Goal: Task Accomplishment & Management: Use online tool/utility

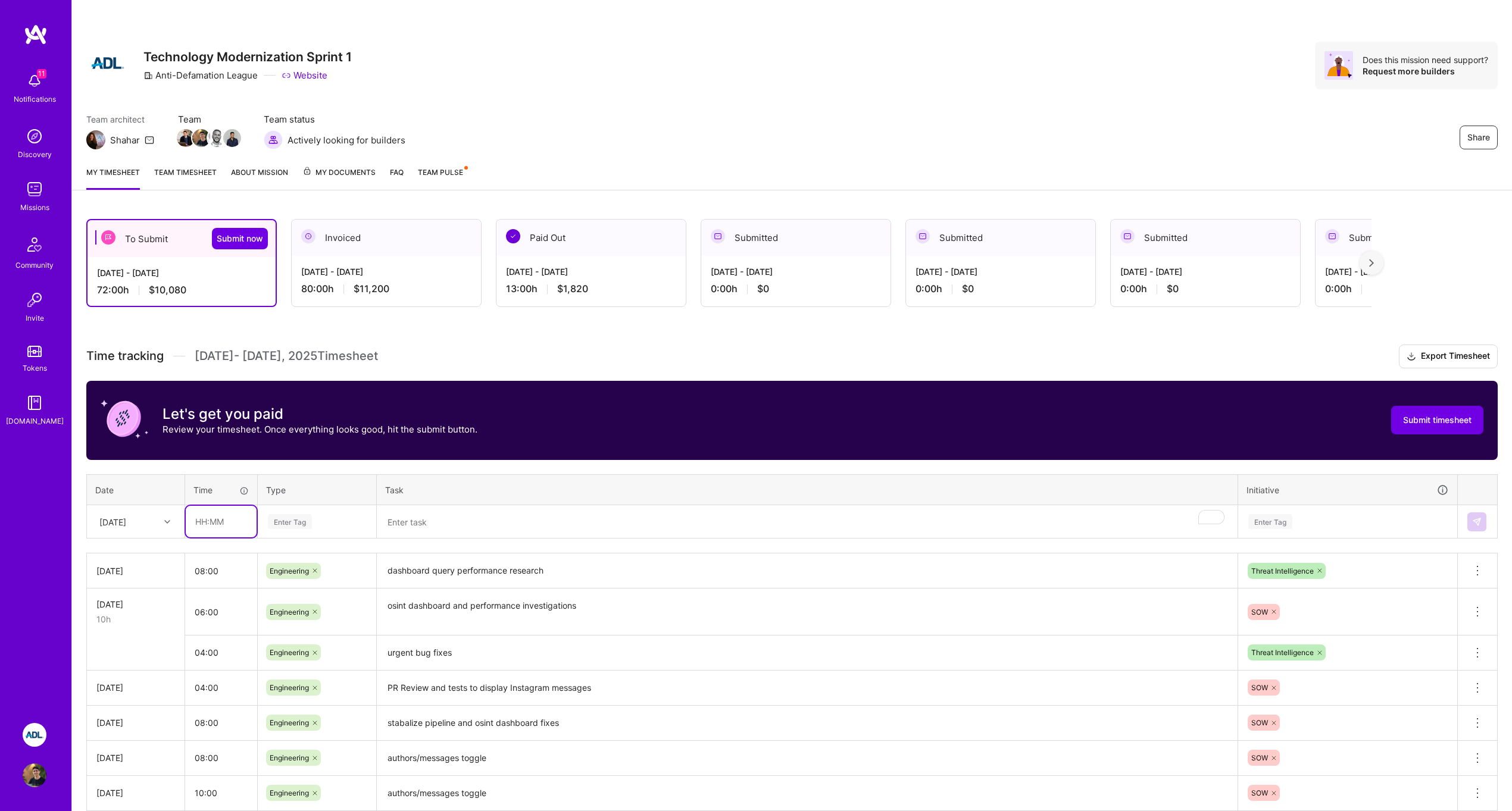
click at [237, 525] on input "text" at bounding box center [221, 522] width 71 height 31
type input "02:00"
click at [268, 525] on div "Enter Tag" at bounding box center [317, 522] width 101 height 15
click at [335, 637] on div "Engineering" at bounding box center [317, 645] width 117 height 28
click at [415, 529] on textarea "To enrich screen reader interactions, please activate Accessibility in Grammarl…" at bounding box center [807, 522] width 858 height 31
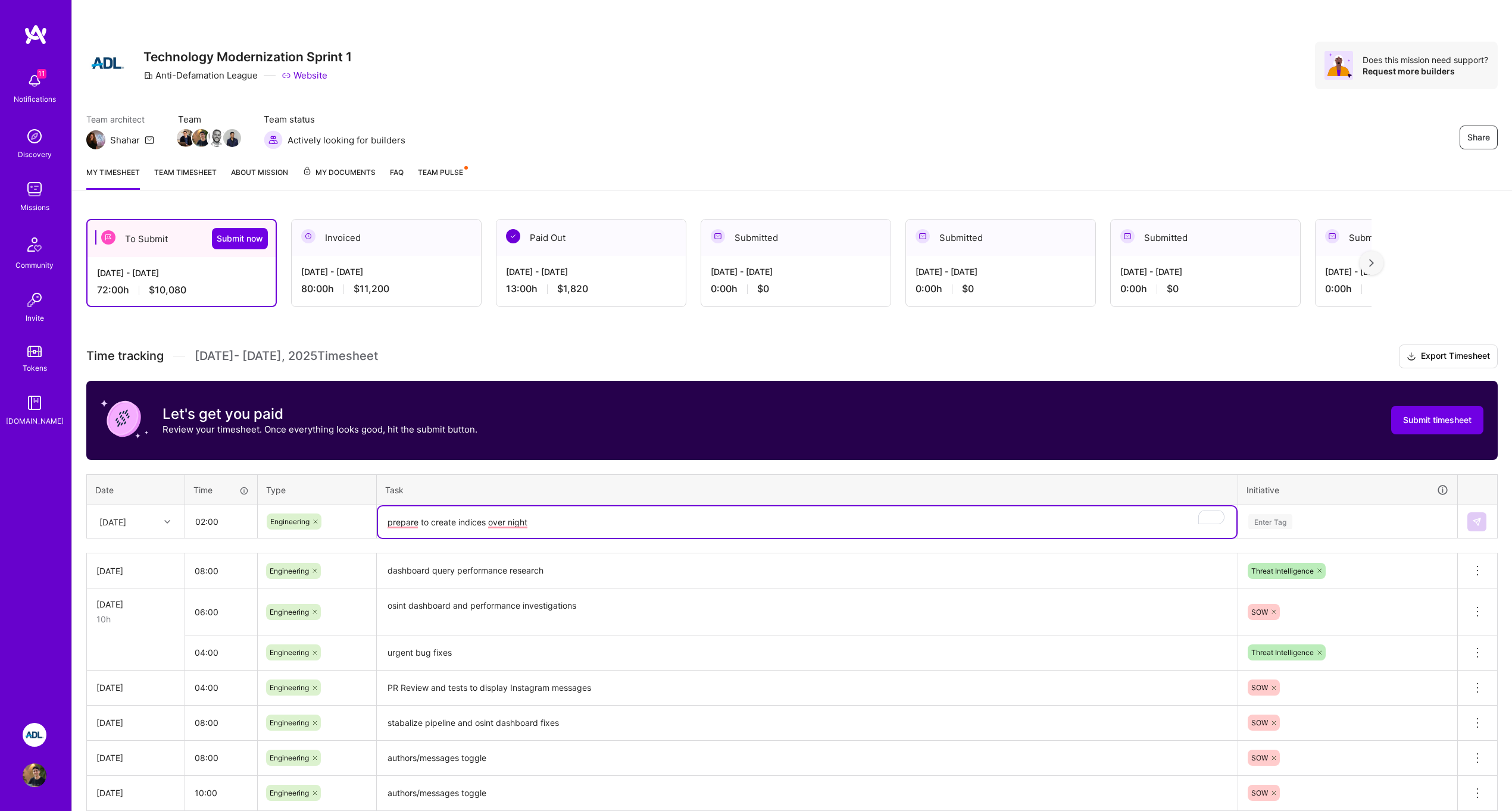
click at [1274, 520] on div "Enter Tag" at bounding box center [1270, 522] width 44 height 19
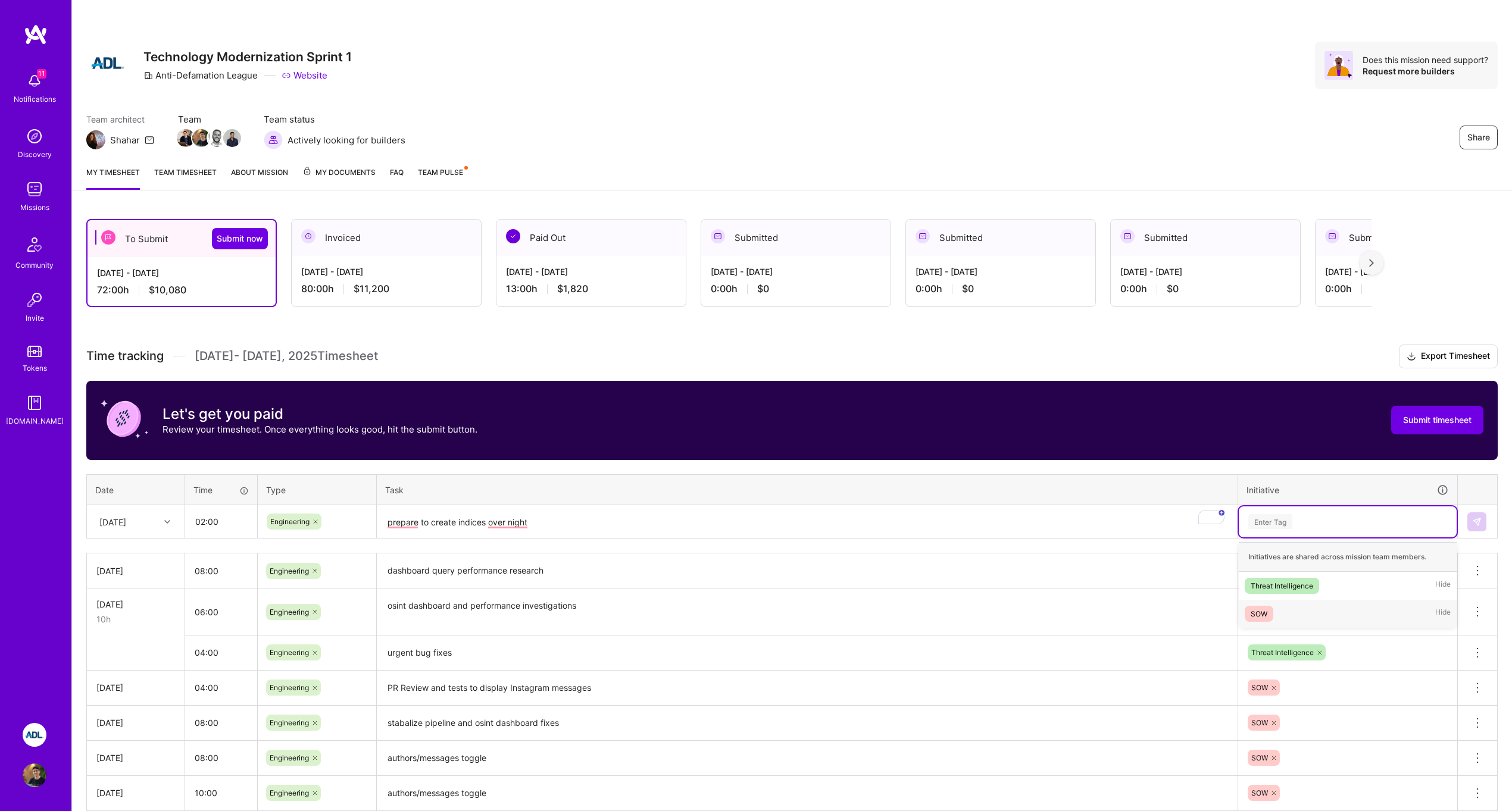
click at [1287, 612] on div "SOW Hide" at bounding box center [1347, 614] width 218 height 28
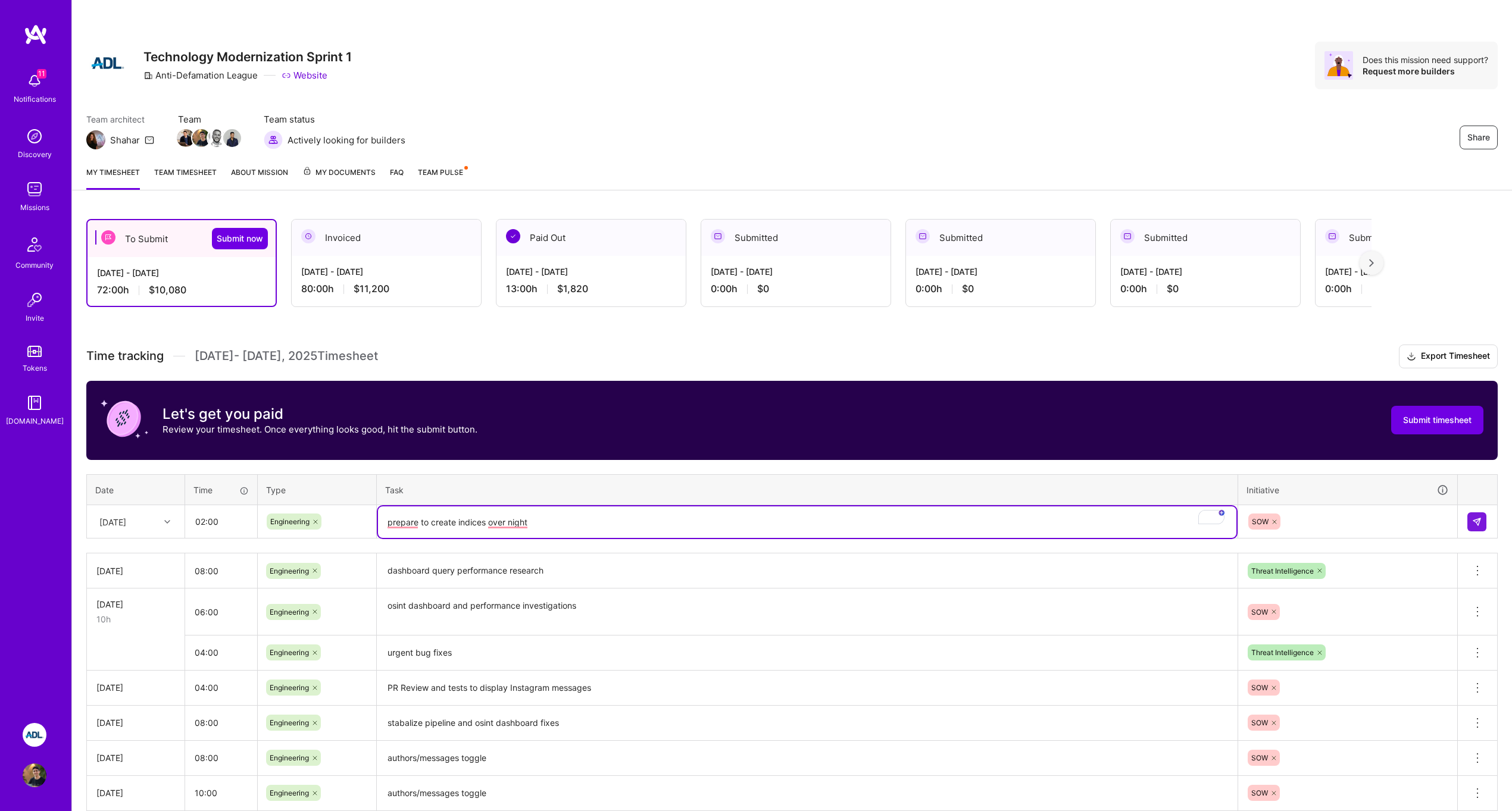
click at [479, 525] on textarea "prepare to create indices over night" at bounding box center [807, 522] width 858 height 31
click at [495, 523] on textarea "prepare to create indices over night" at bounding box center [807, 522] width 858 height 31
click at [516, 517] on textarea "prepare to create indices over night" at bounding box center [807, 522] width 858 height 31
click at [538, 517] on textarea "prepare to create indices over night" at bounding box center [807, 522] width 858 height 31
click at [506, 521] on textarea "prepare to create indices over night" at bounding box center [807, 522] width 858 height 31
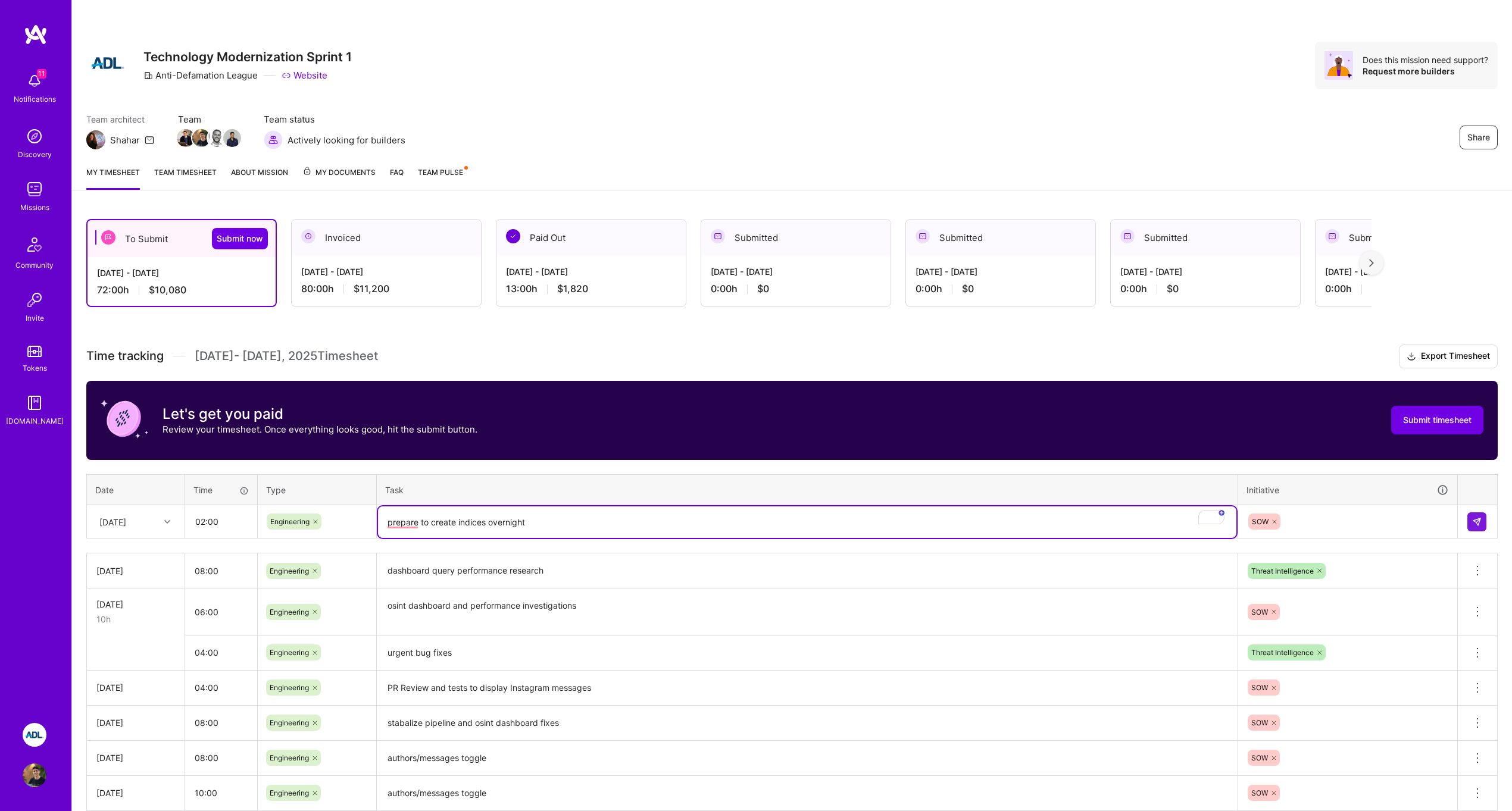
click at [562, 522] on textarea "prepare to create indices overnight" at bounding box center [807, 522] width 858 height 31
type textarea "prepare to create indices overnight"
click at [621, 513] on textarea "prepare to create indices overnight" at bounding box center [807, 522] width 858 height 31
click at [1318, 517] on div "SOW" at bounding box center [1348, 522] width 201 height 19
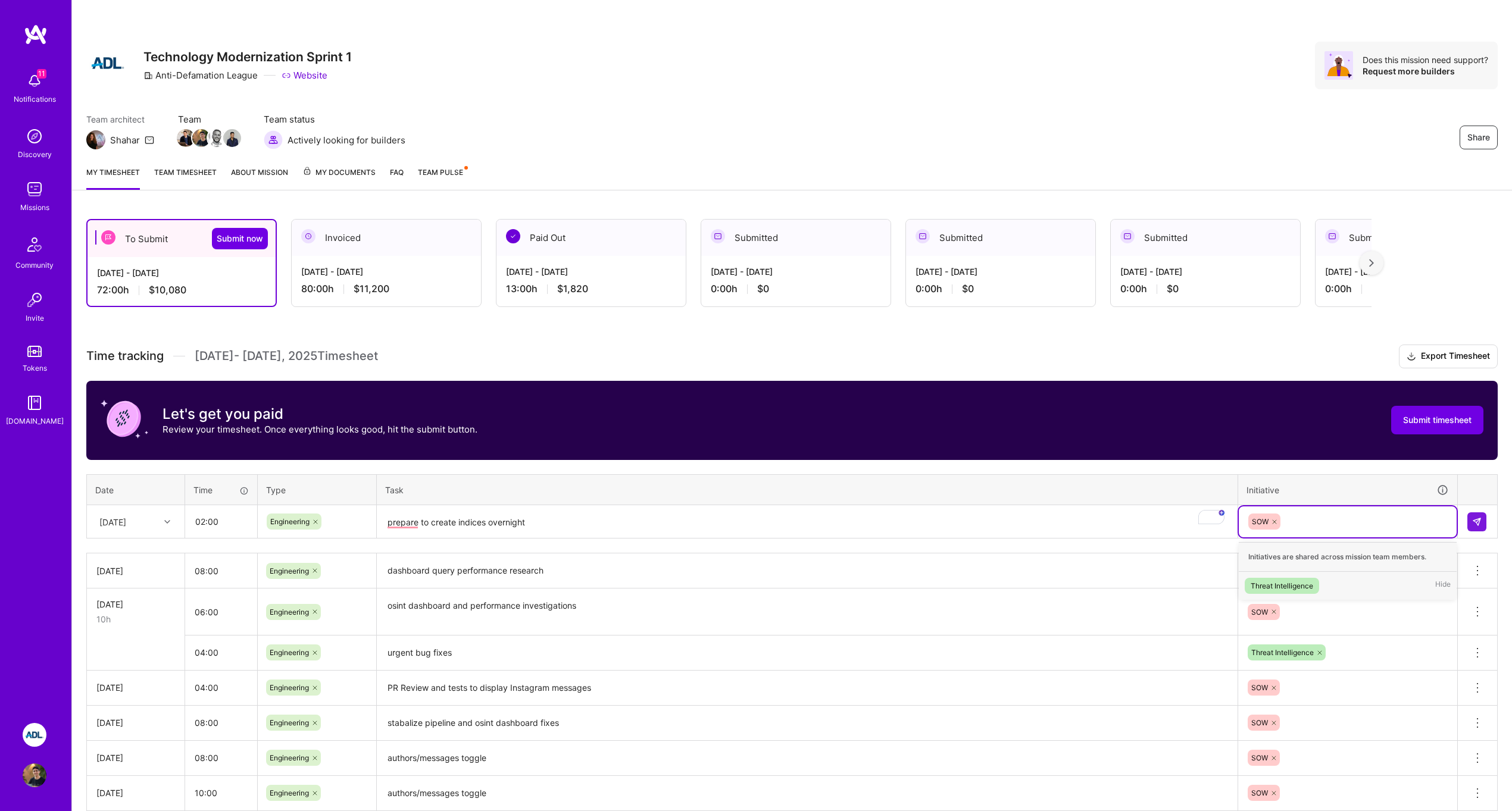
click at [1300, 581] on div "Threat Intelligence" at bounding box center [1282, 585] width 63 height 13
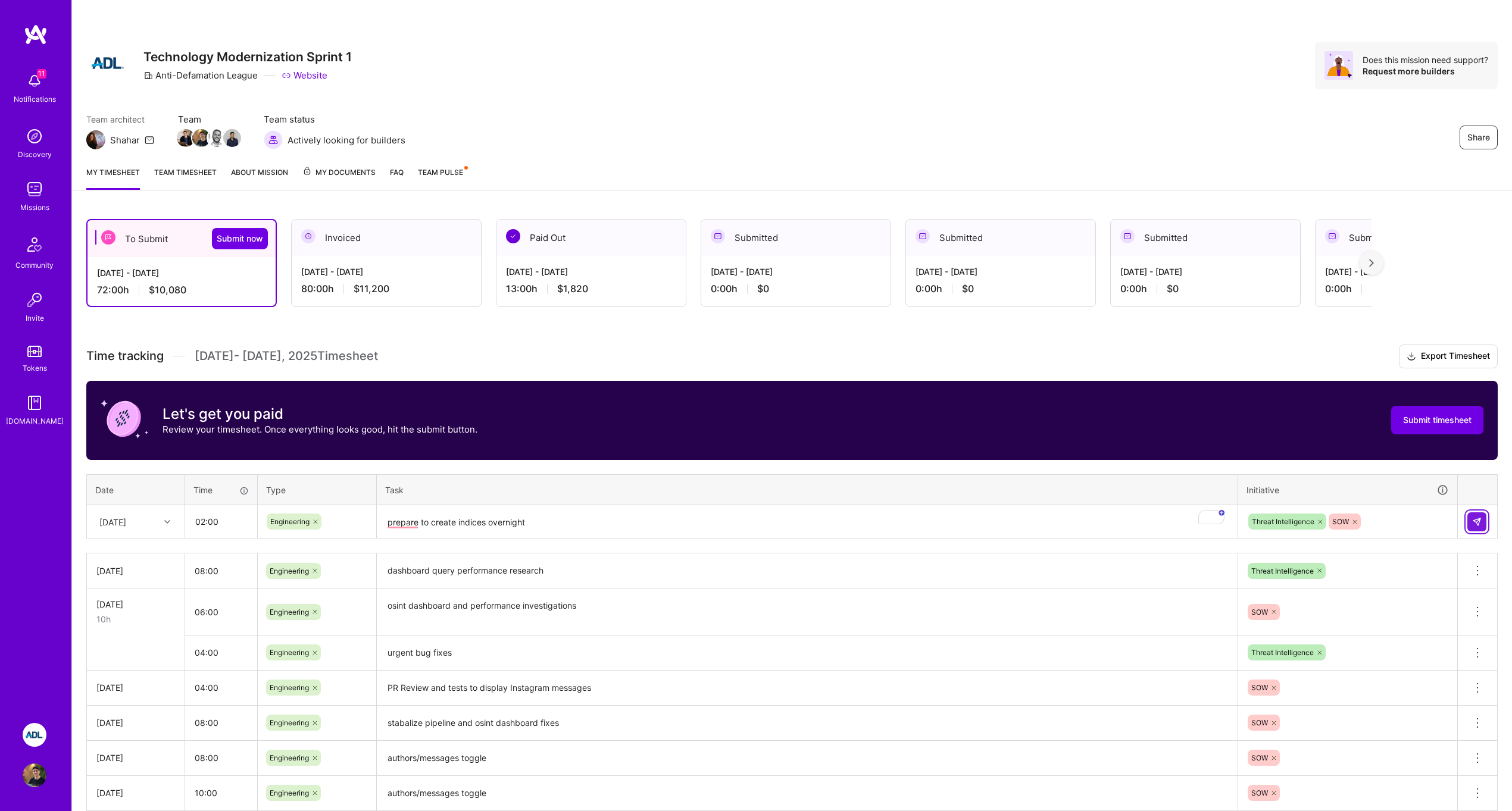
click at [1469, 525] on button at bounding box center [1477, 522] width 19 height 19
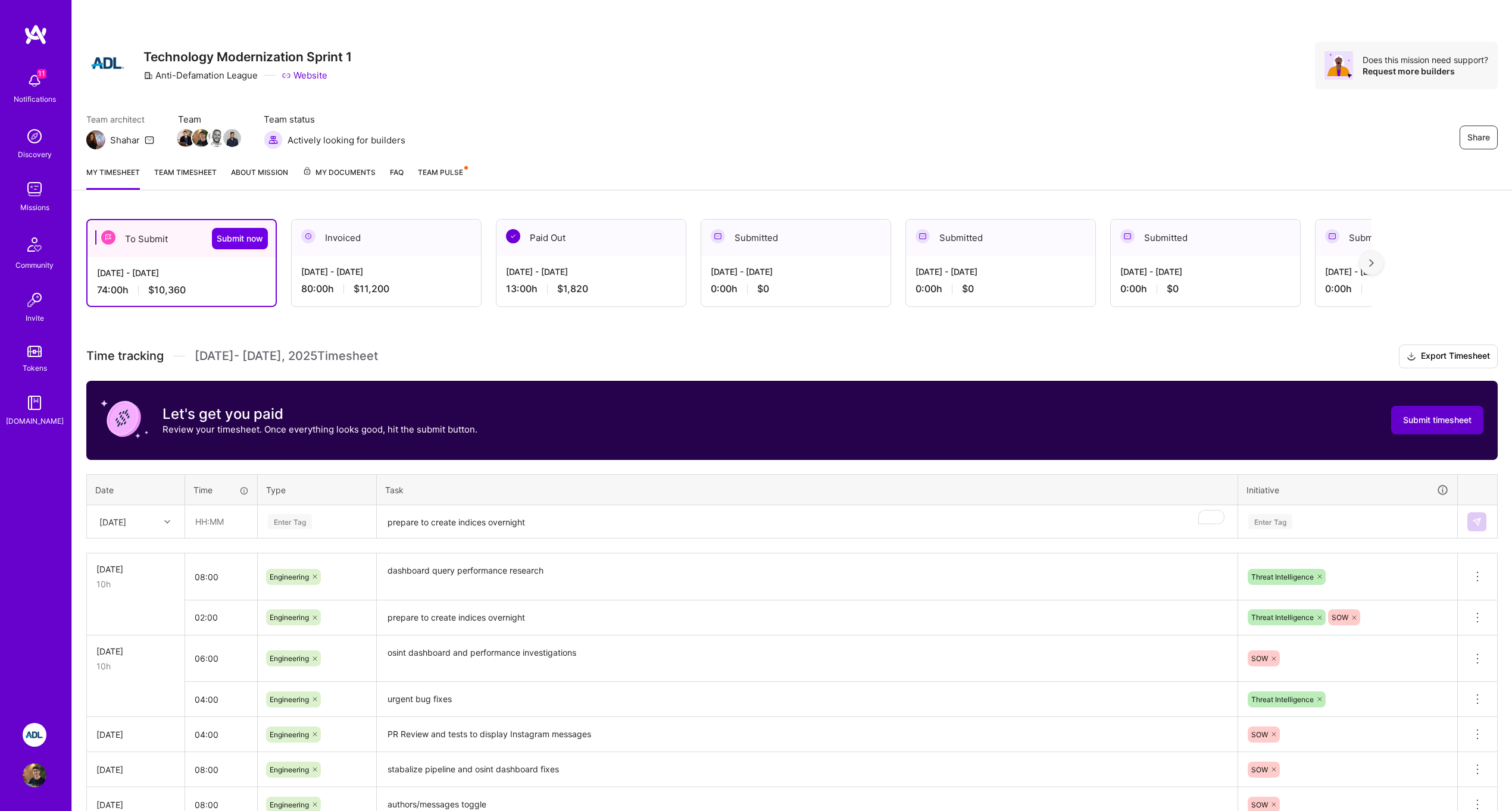
click at [1422, 417] on span "Submit timesheet" at bounding box center [1438, 420] width 69 height 12
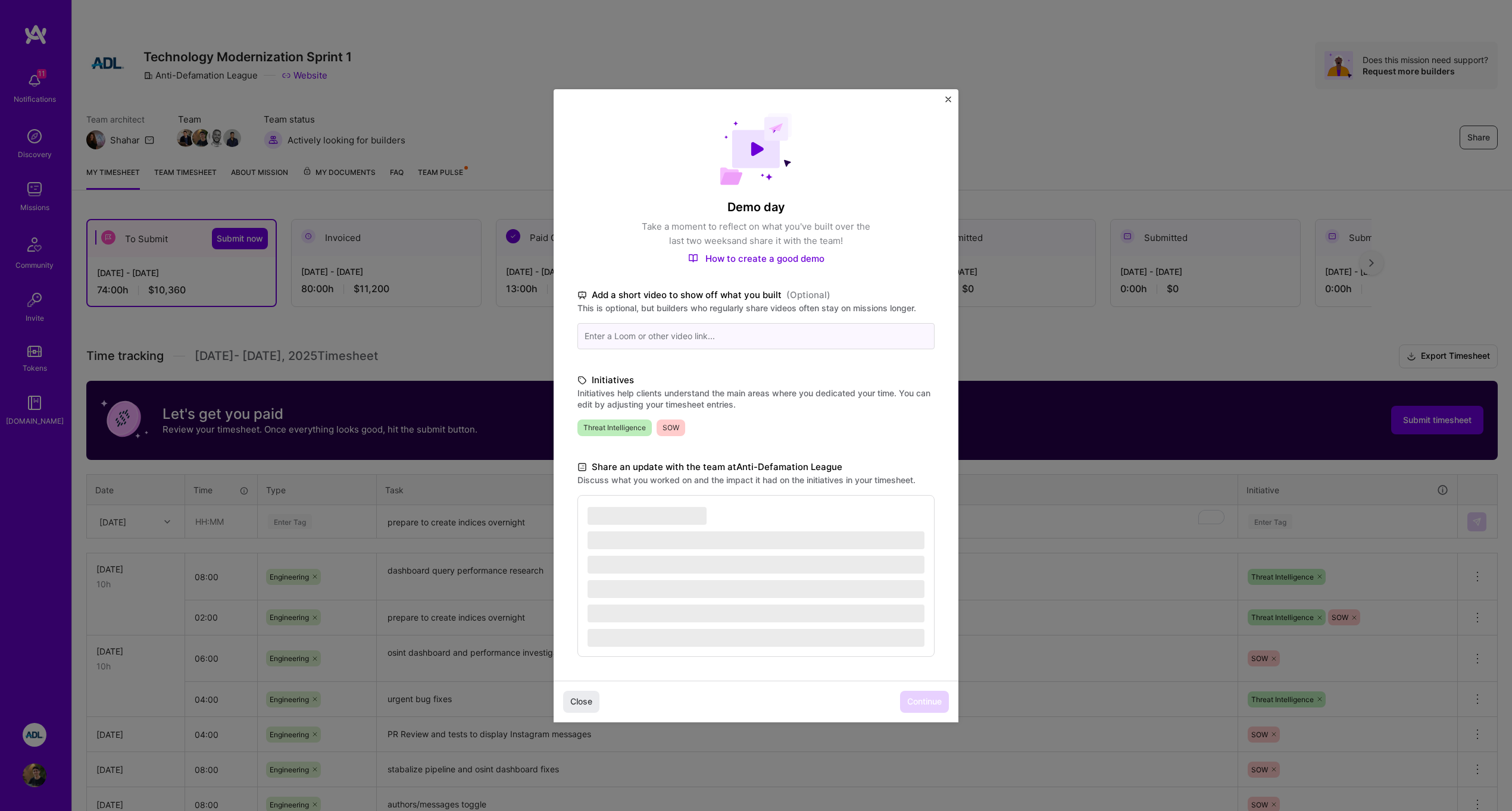
click at [738, 344] on input at bounding box center [756, 336] width 357 height 26
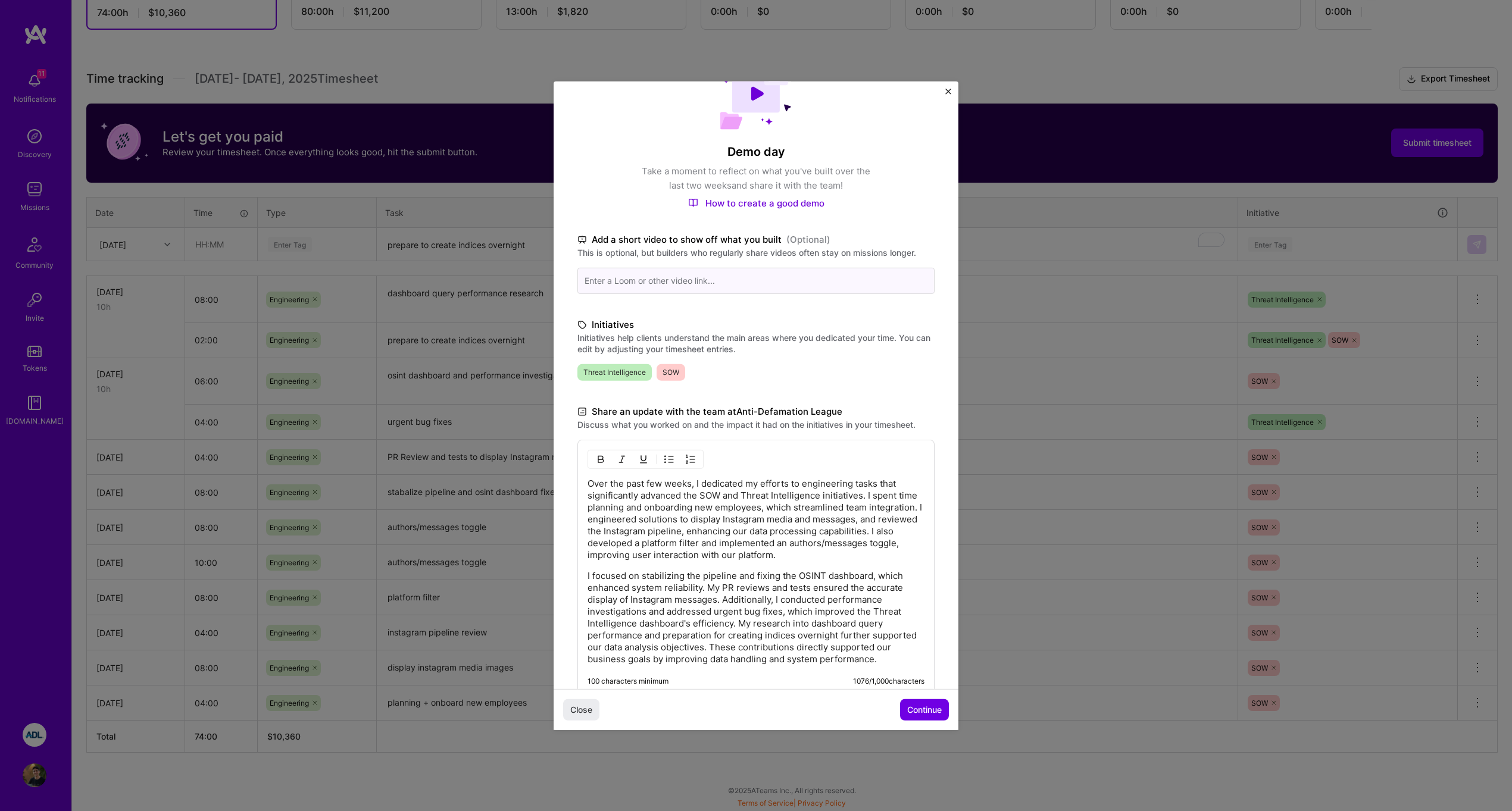
scroll to position [112, 0]
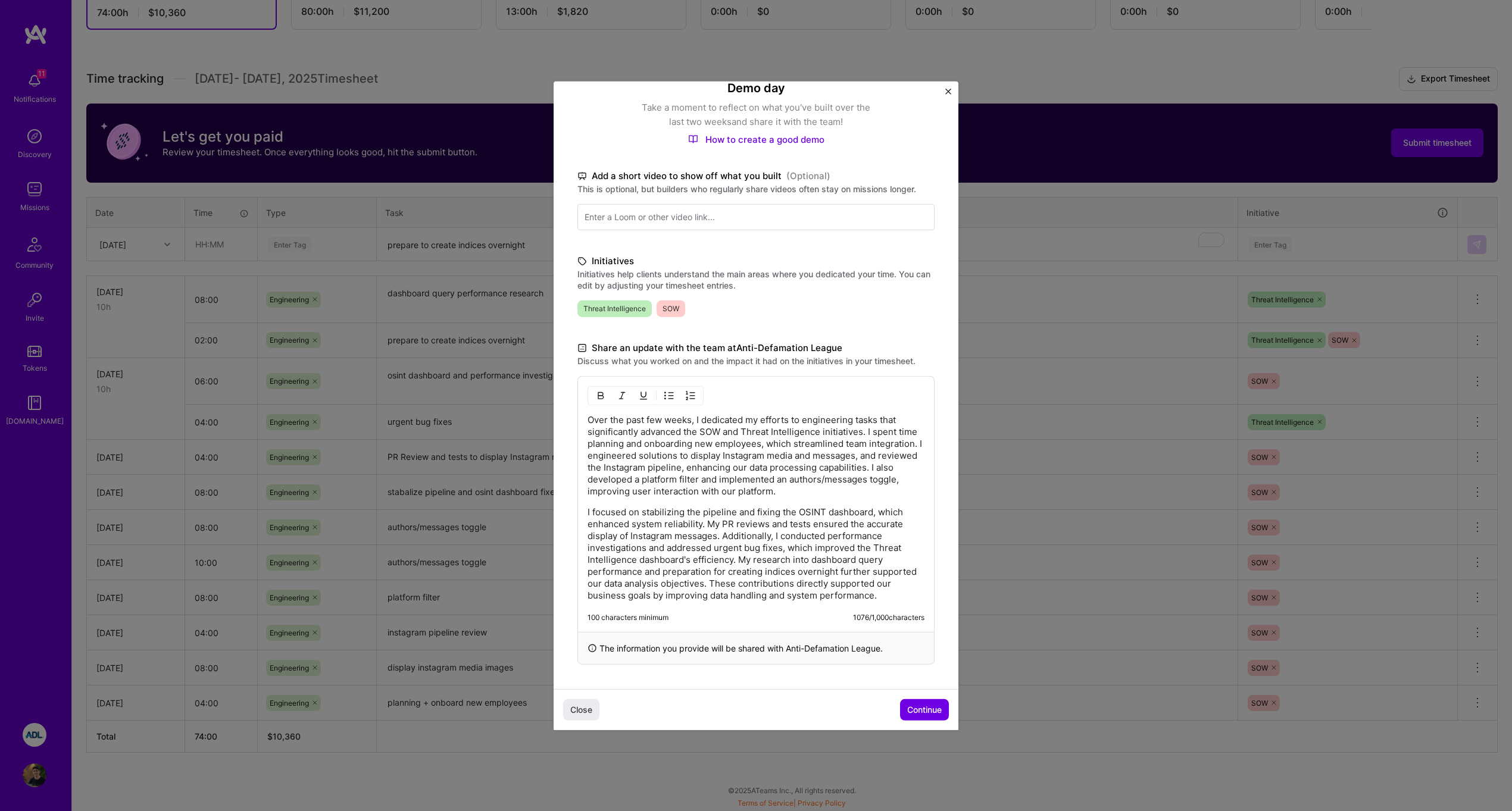
click at [588, 455] on p "Over the past few weeks, I dedicated my efforts to engineering tasks that signi…" at bounding box center [756, 455] width 337 height 83
click at [803, 575] on p "I focused on stabilizing the pipeline and fixing the OSINT dashboard, which enh…" at bounding box center [756, 554] width 337 height 95
click at [893, 585] on p "I focused on stabilizing the pipeline and fixing the OSINT dashboard, which enh…" at bounding box center [756, 554] width 337 height 95
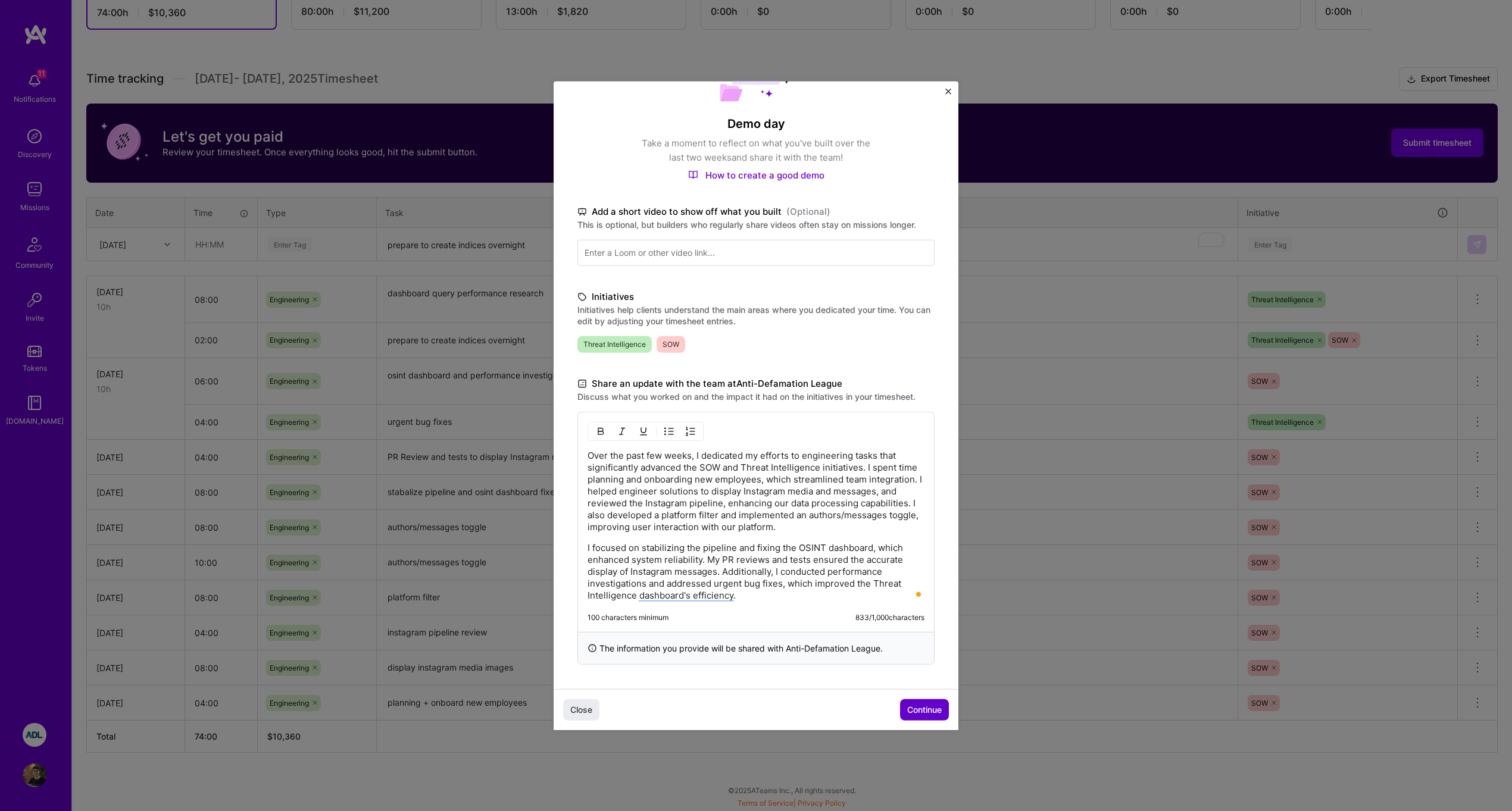
click at [929, 703] on button "Continue" at bounding box center [925, 710] width 49 height 22
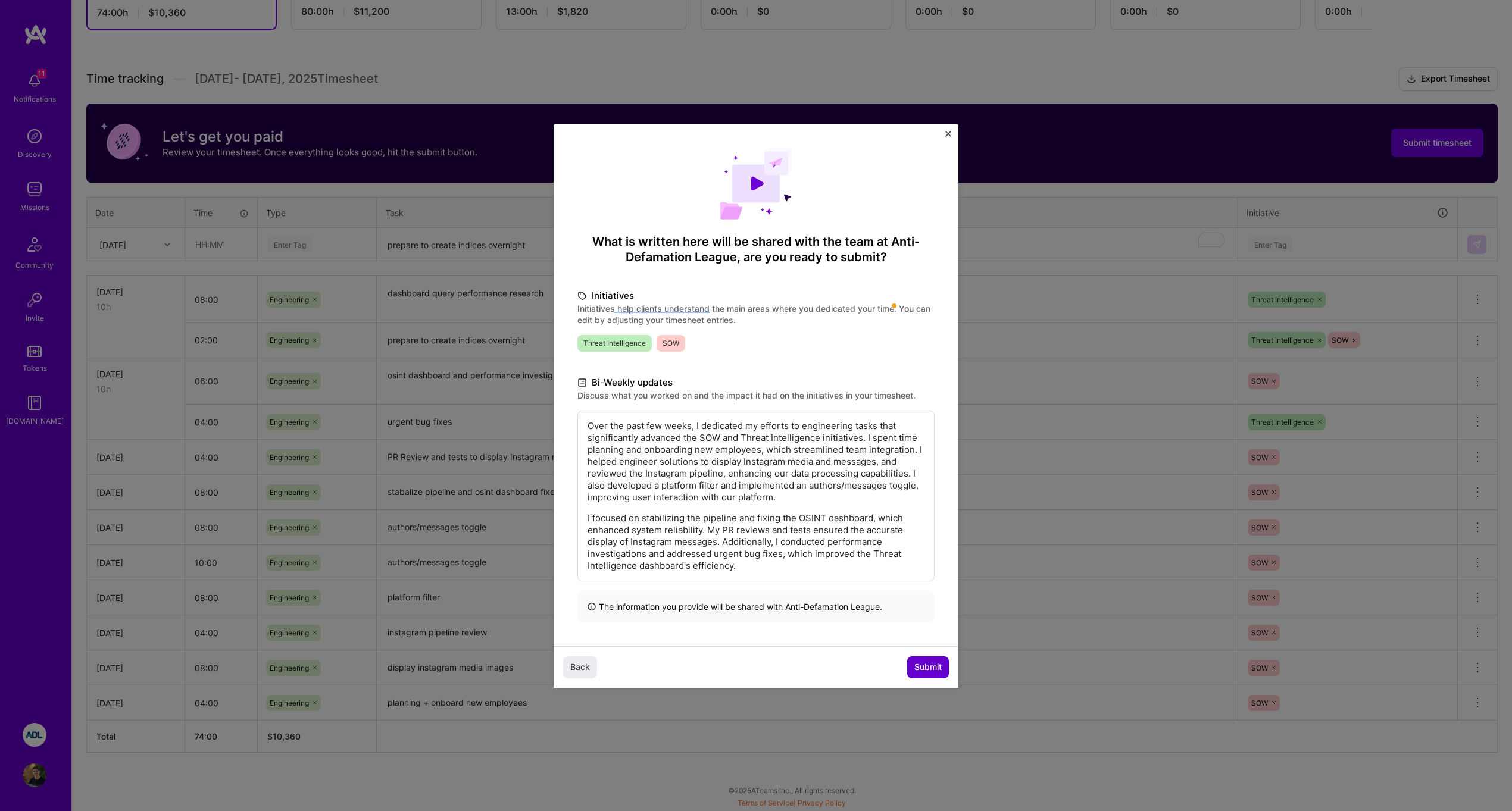
scroll to position [0, 0]
click at [929, 664] on span "Submit" at bounding box center [928, 667] width 27 height 12
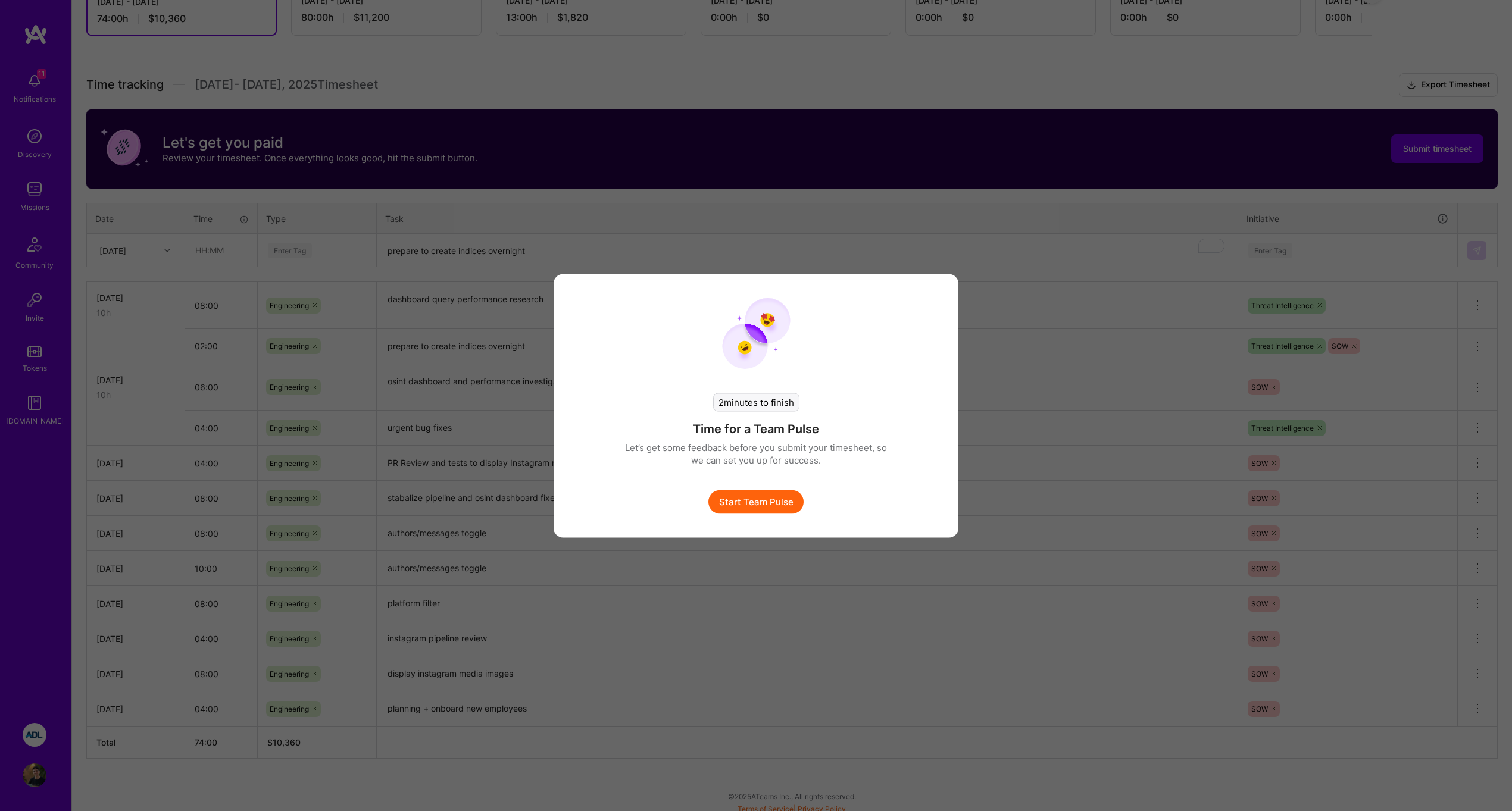
scroll to position [271, 0]
click at [785, 499] on button "Start Team Pulse" at bounding box center [756, 501] width 95 height 24
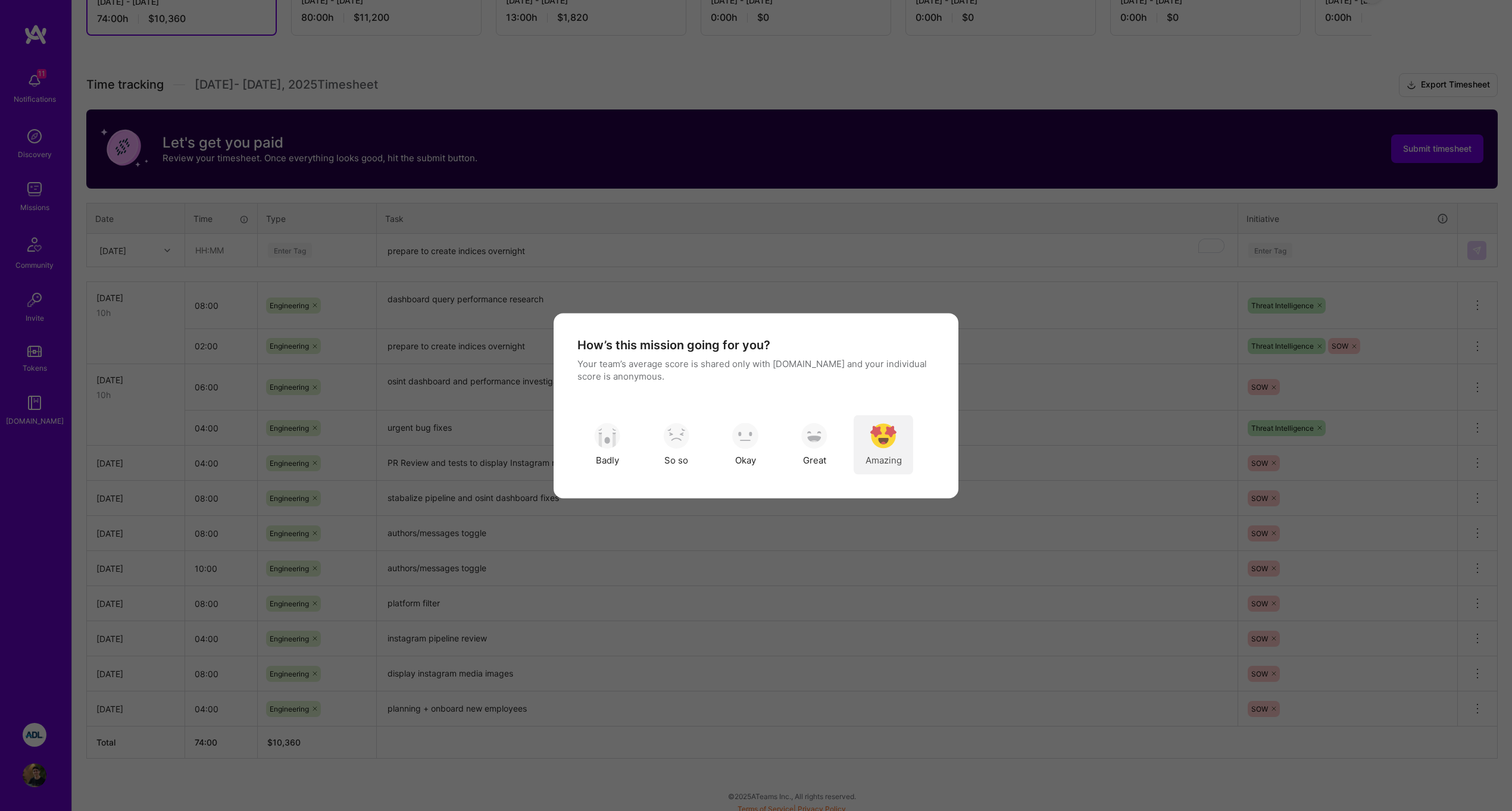
click at [873, 444] on img "modal" at bounding box center [883, 436] width 26 height 26
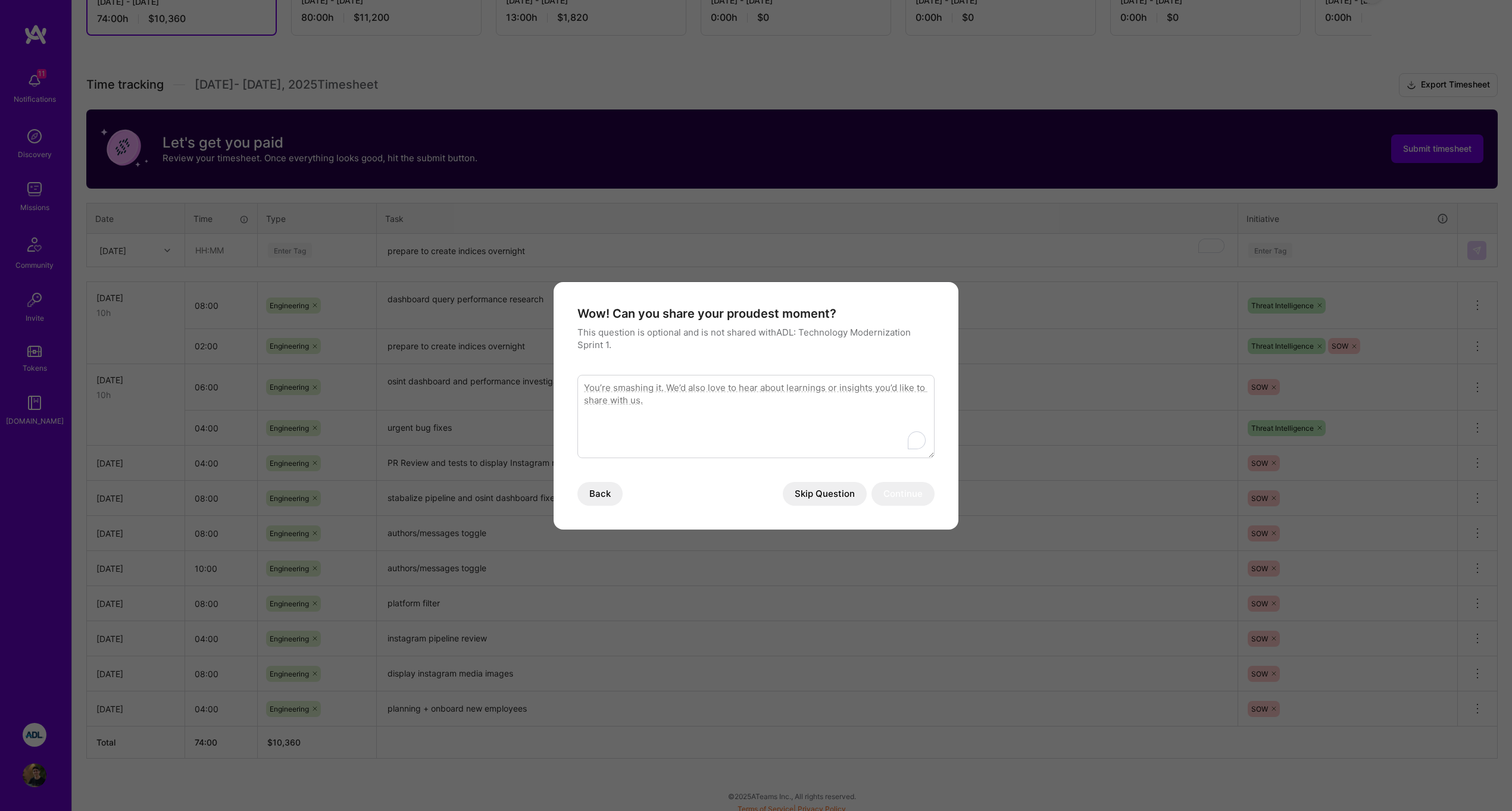
click at [839, 426] on textarea "To enrich screen reader interactions, please activate Accessibility in Grammarl…" at bounding box center [756, 417] width 357 height 83
click at [835, 495] on button "Skip Question" at bounding box center [824, 494] width 84 height 24
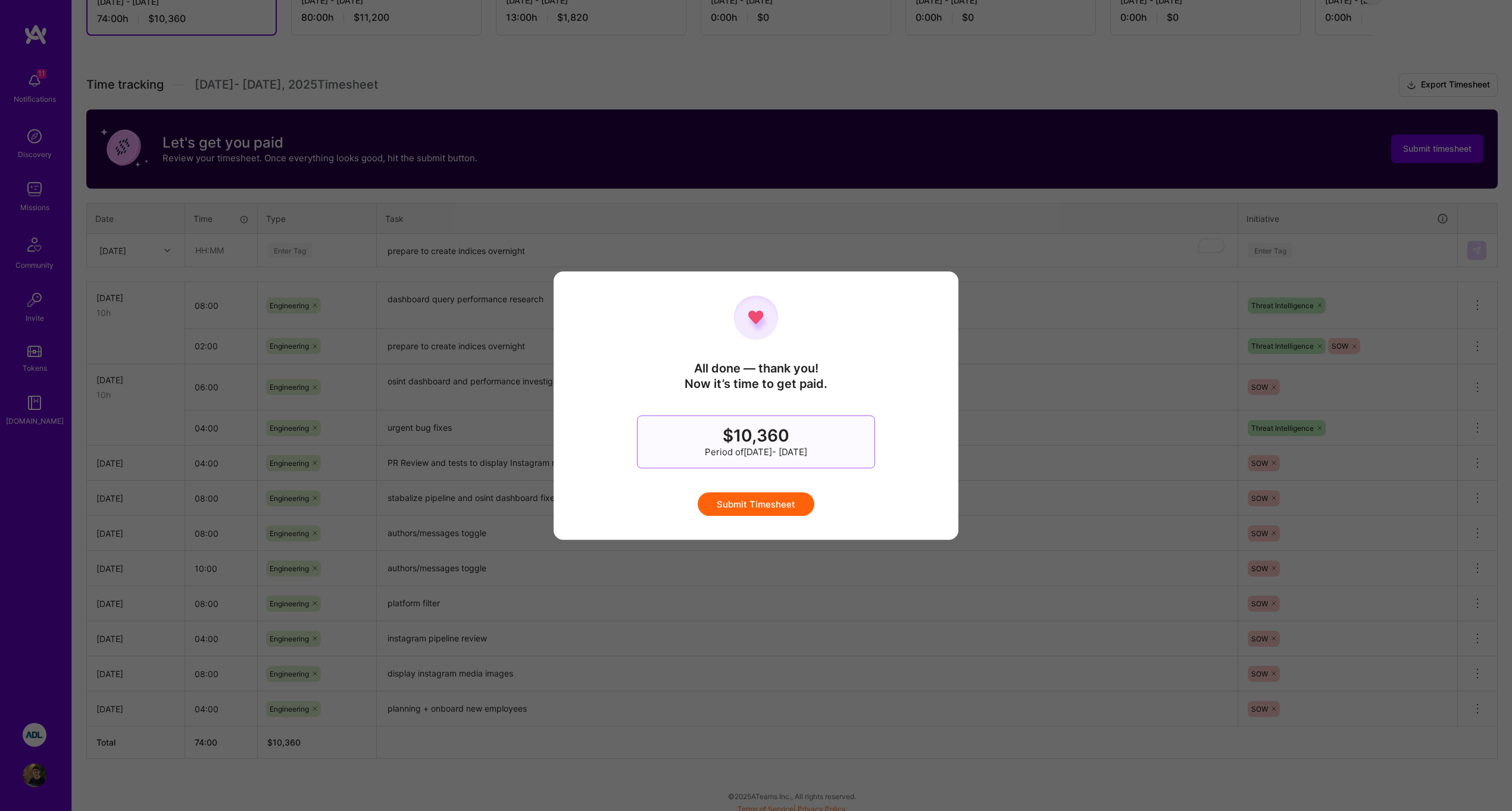
click at [799, 503] on button "Submit Timesheet" at bounding box center [756, 503] width 116 height 24
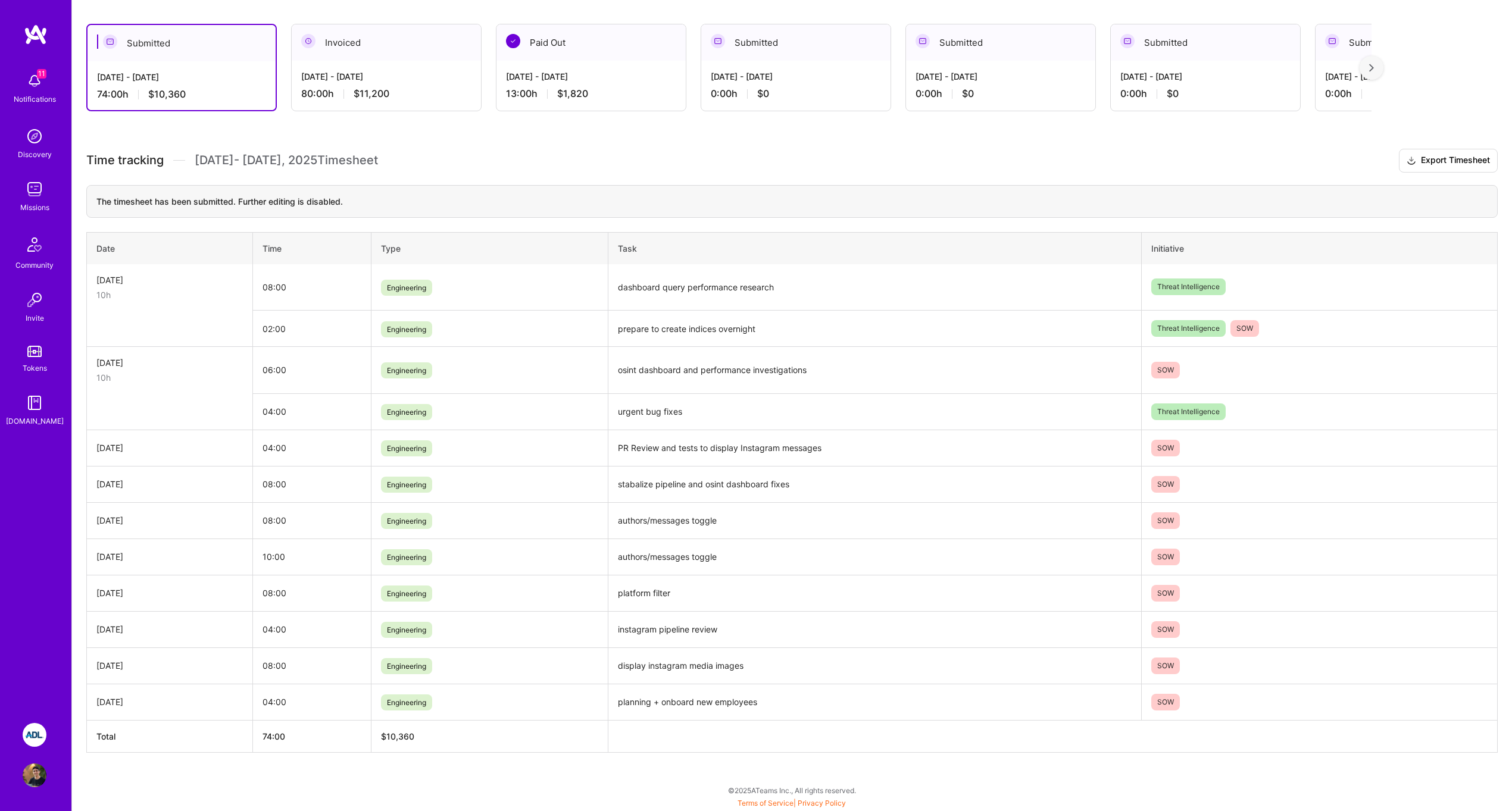
scroll to position [0, 0]
